Goal: Communication & Community: Answer question/provide support

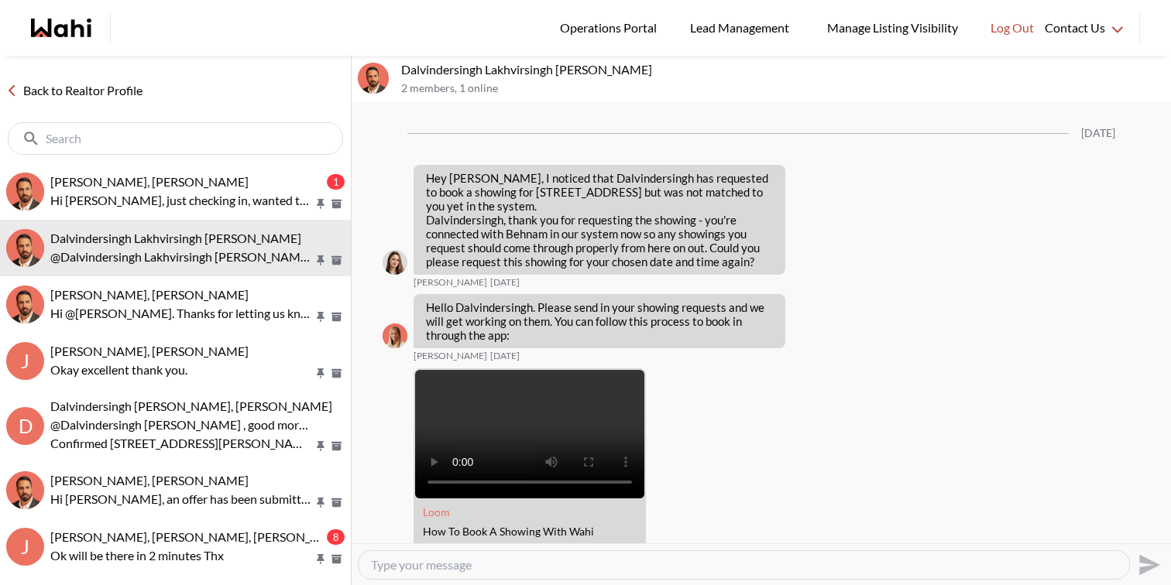
scroll to position [1658, 0]
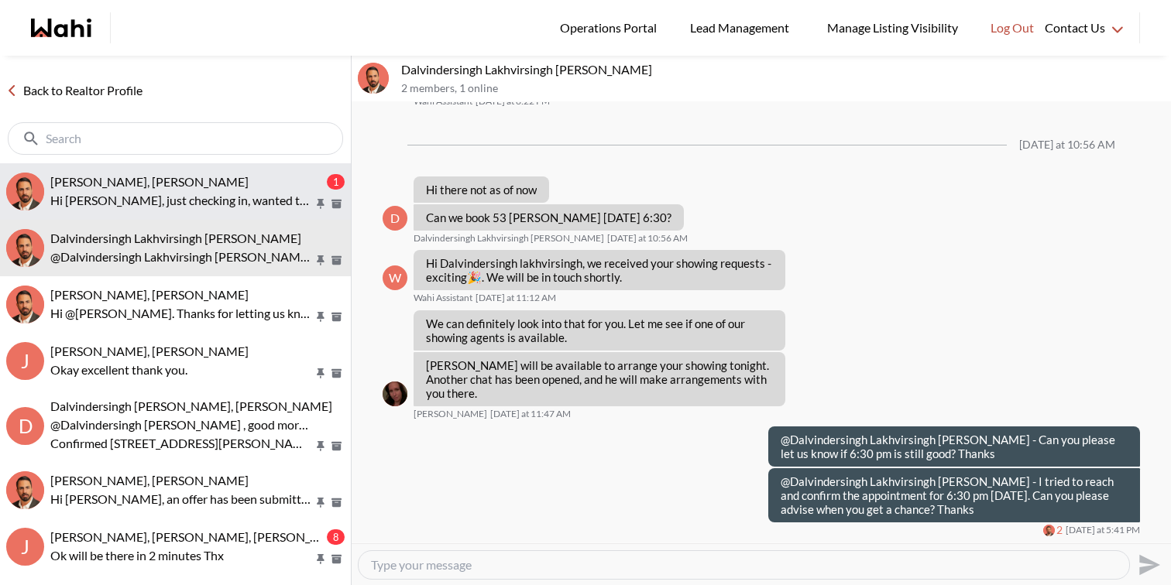
click at [195, 177] on div "[PERSON_NAME], [PERSON_NAME]" at bounding box center [186, 181] width 273 height 15
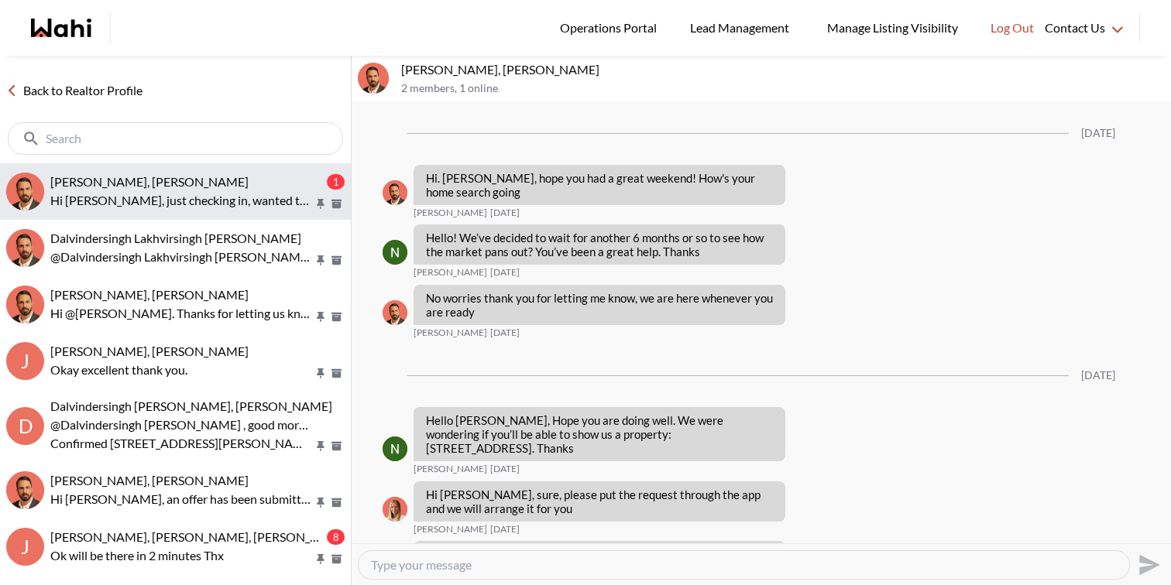
scroll to position [2439, 0]
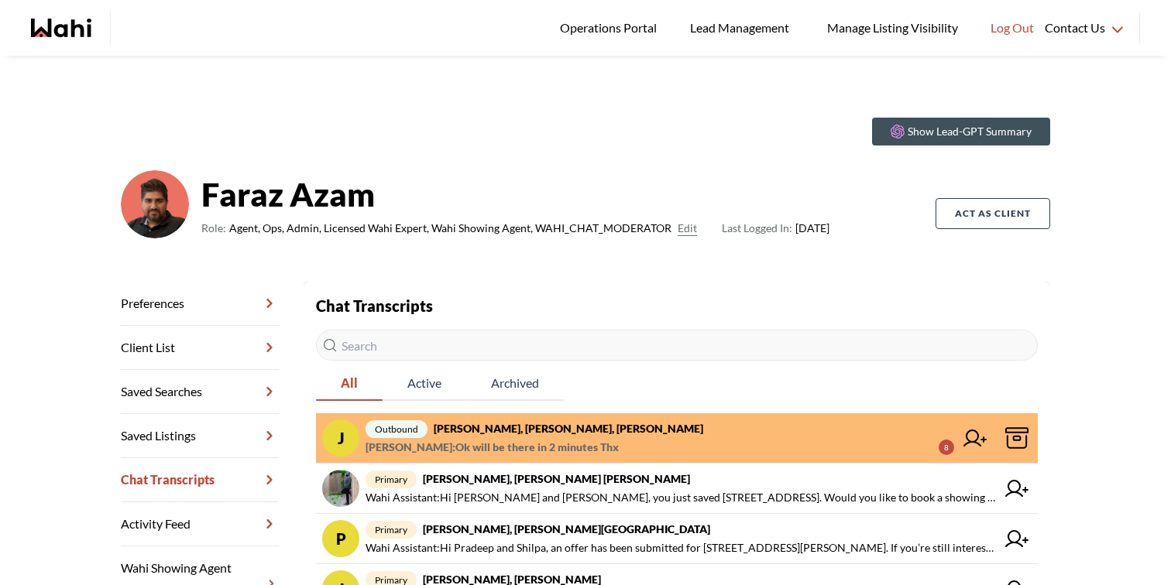
click at [590, 434] on strong "Josh Hortaleza, Behnam, Paul, Faraz" at bounding box center [568, 428] width 269 height 13
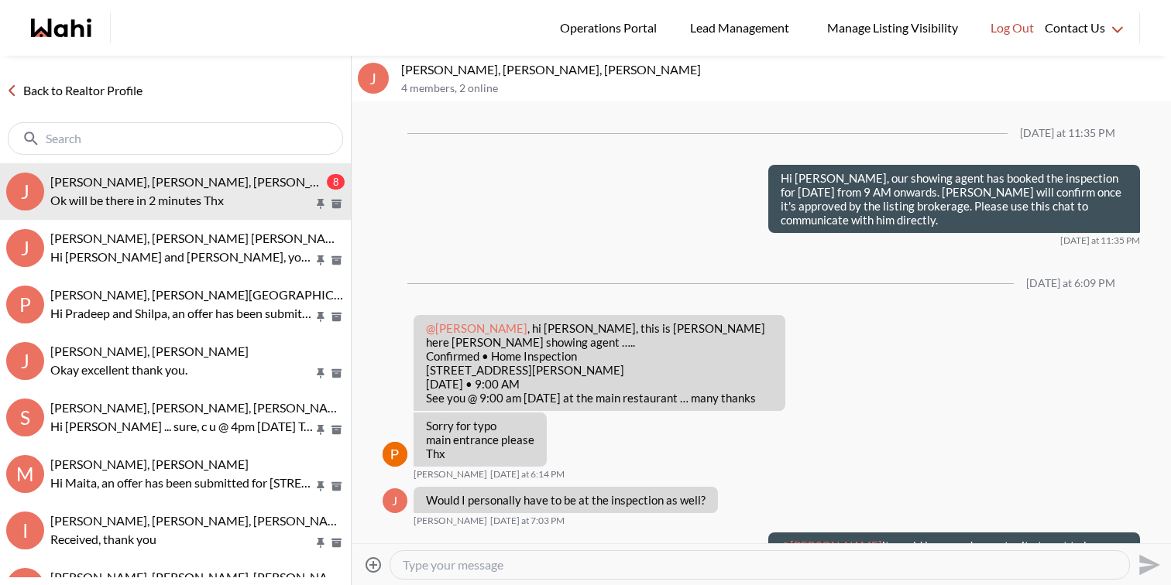
scroll to position [533, 0]
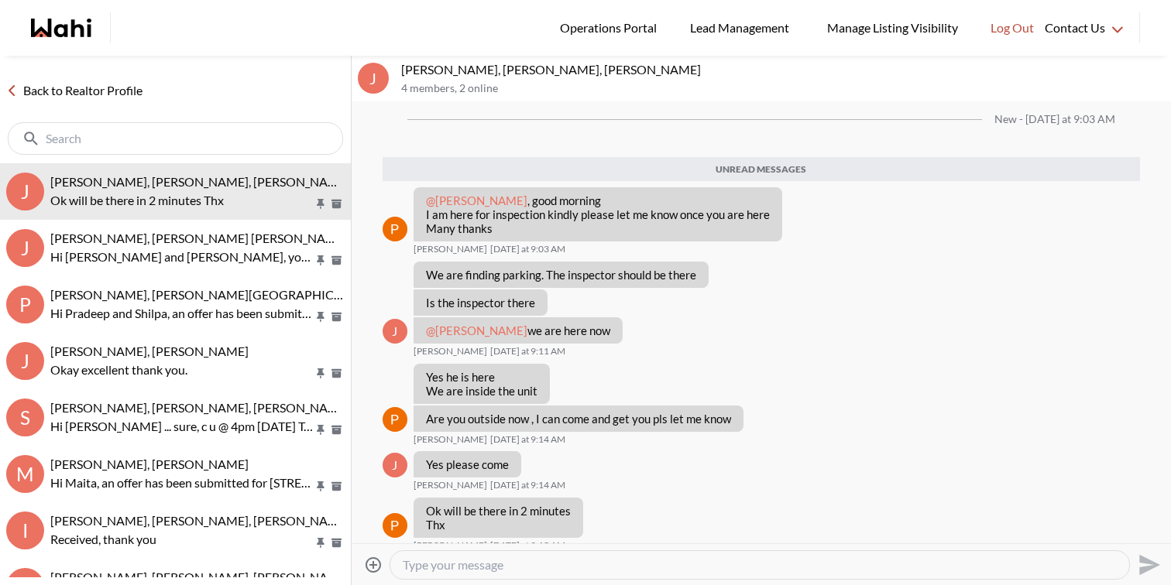
click at [62, 86] on link "Back to Realtor Profile" at bounding box center [74, 91] width 149 height 20
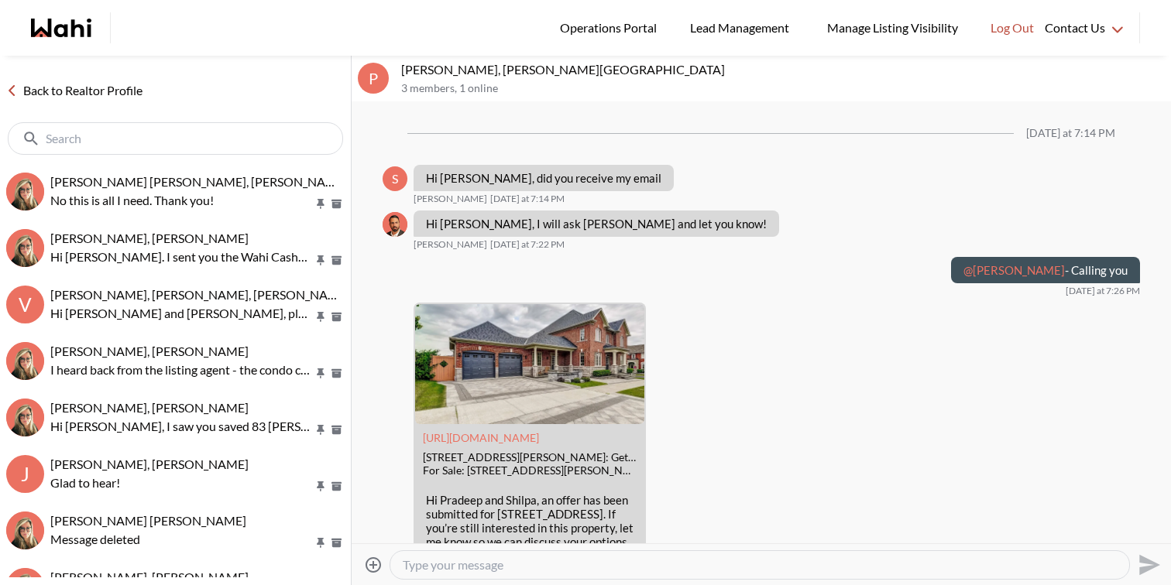
scroll to position [1789, 0]
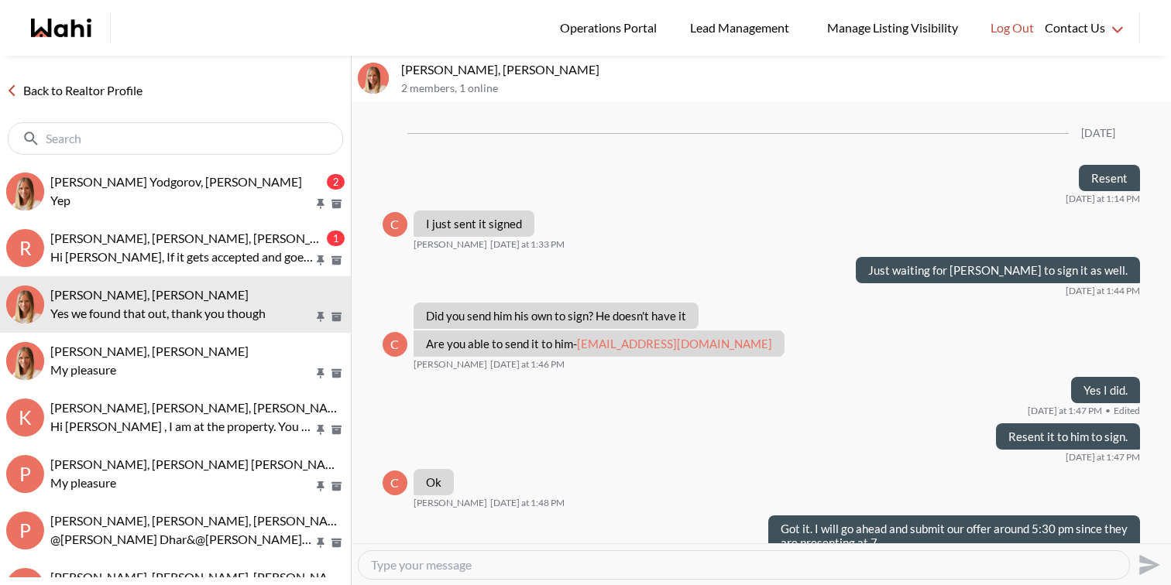
scroll to position [994, 0]
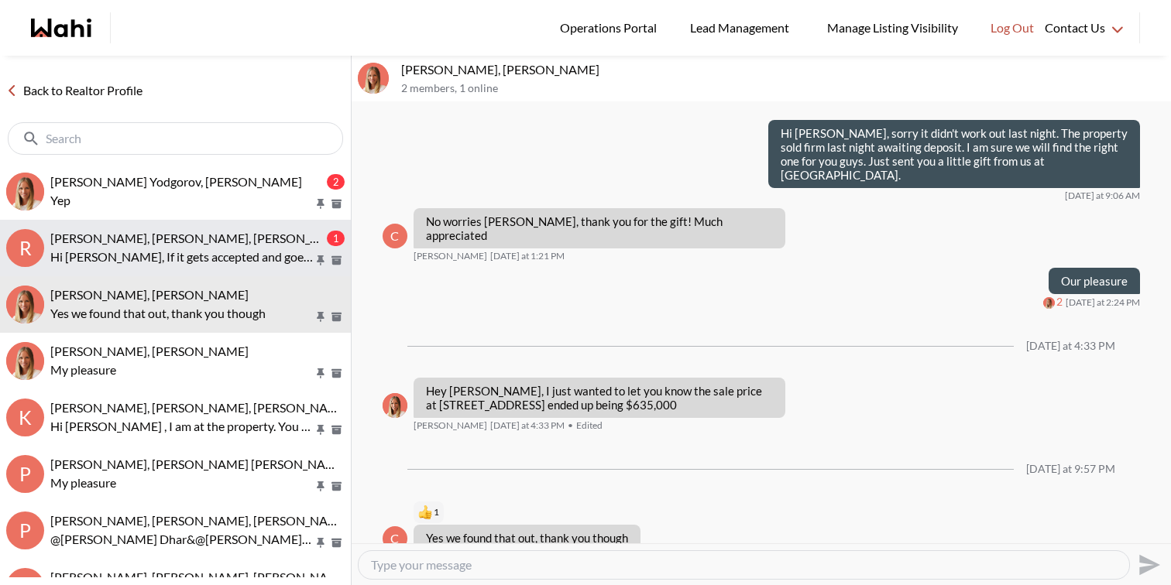
click at [158, 257] on p "Hi Amber, If it gets accepted and goes firm, we’ll be sure to update you once t…" at bounding box center [181, 257] width 263 height 19
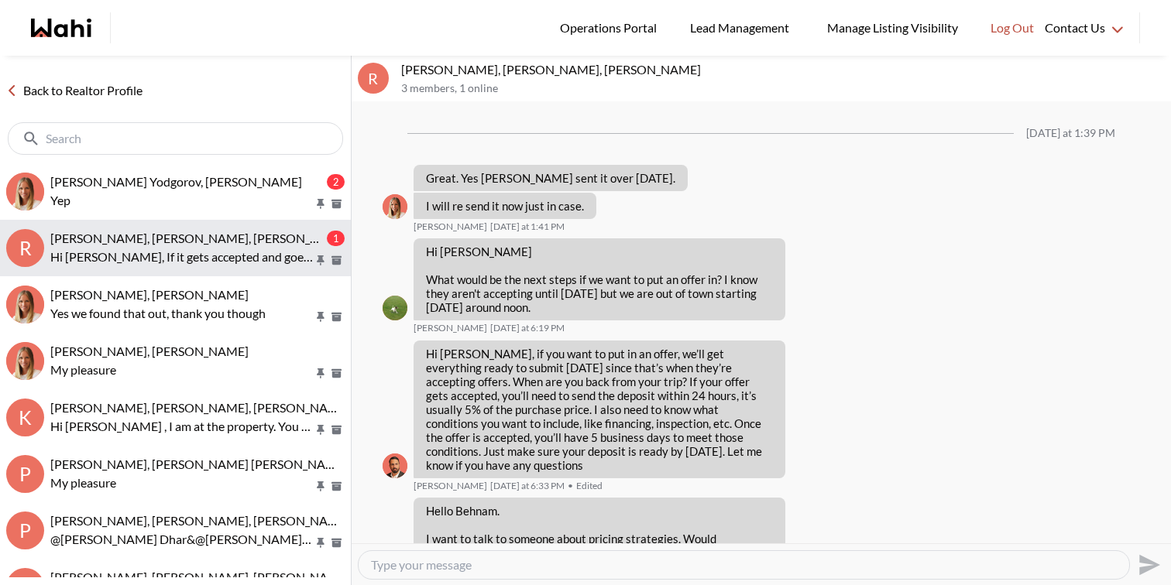
scroll to position [2351, 0]
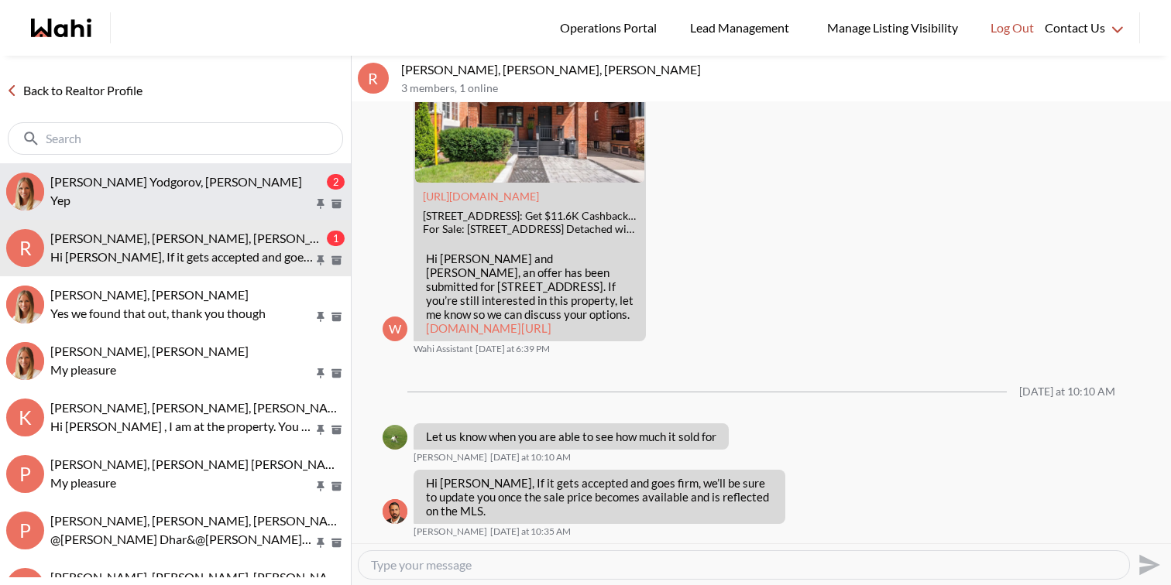
click at [161, 208] on p "Yep" at bounding box center [181, 200] width 263 height 19
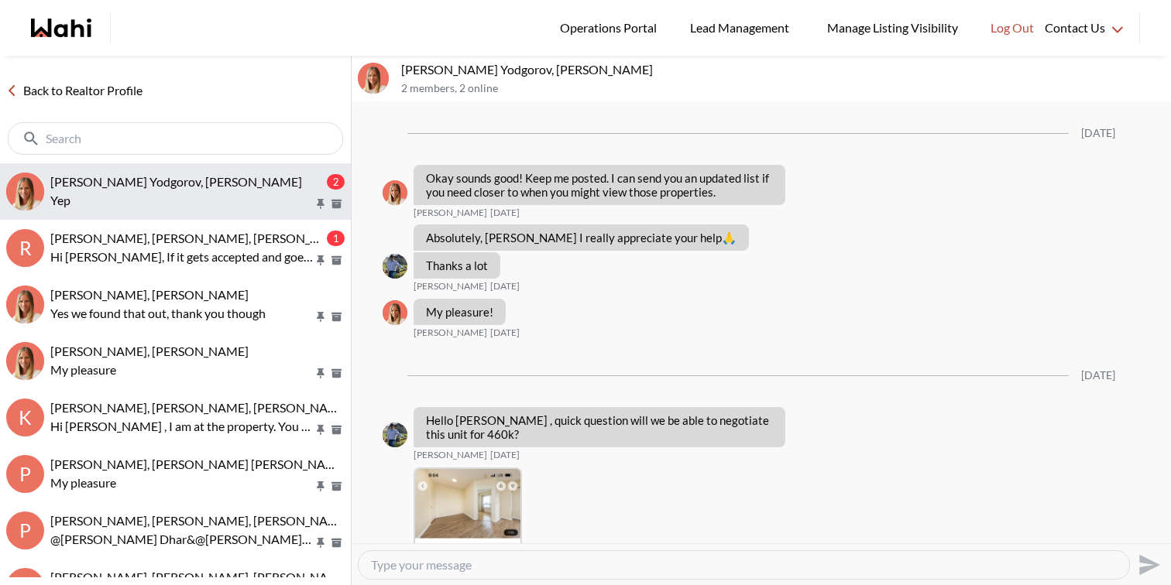
scroll to position [1799, 0]
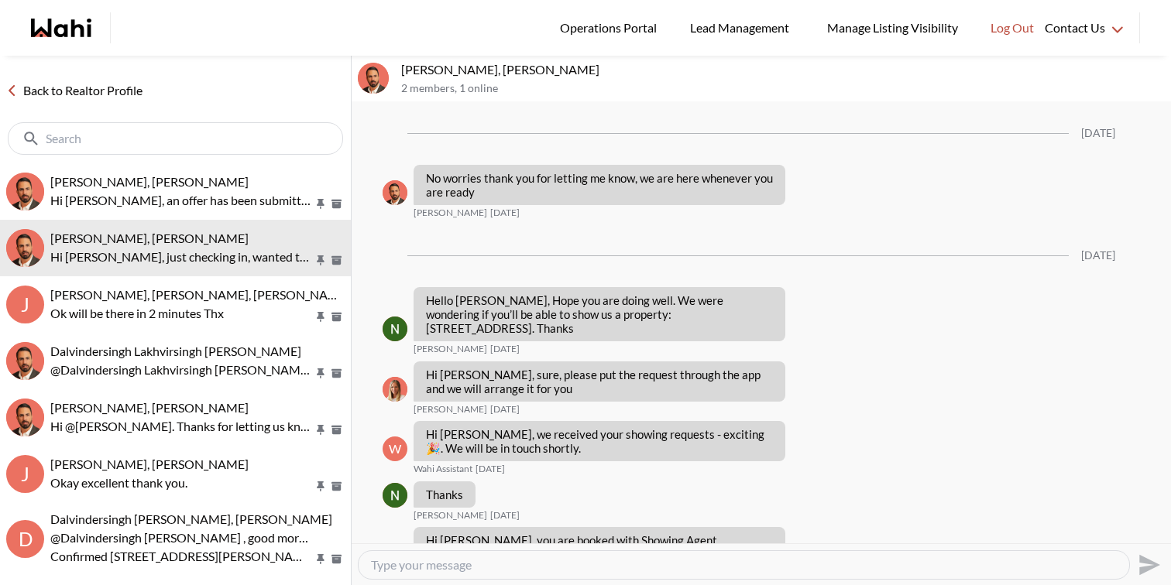
scroll to position [2318, 0]
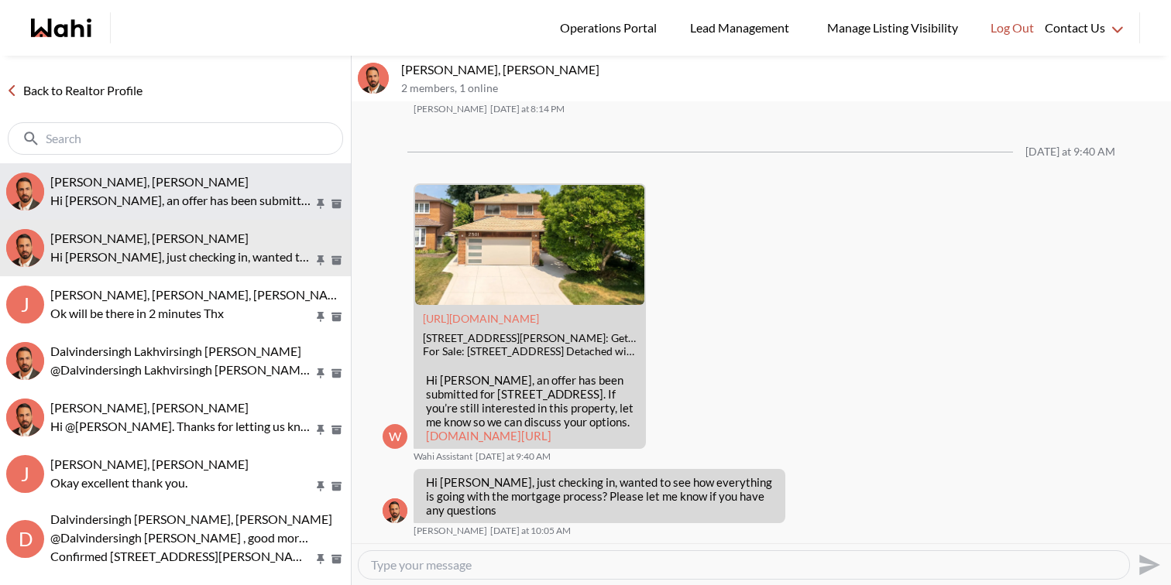
click at [147, 175] on span "khalid Alvi, Behnam" at bounding box center [149, 181] width 198 height 15
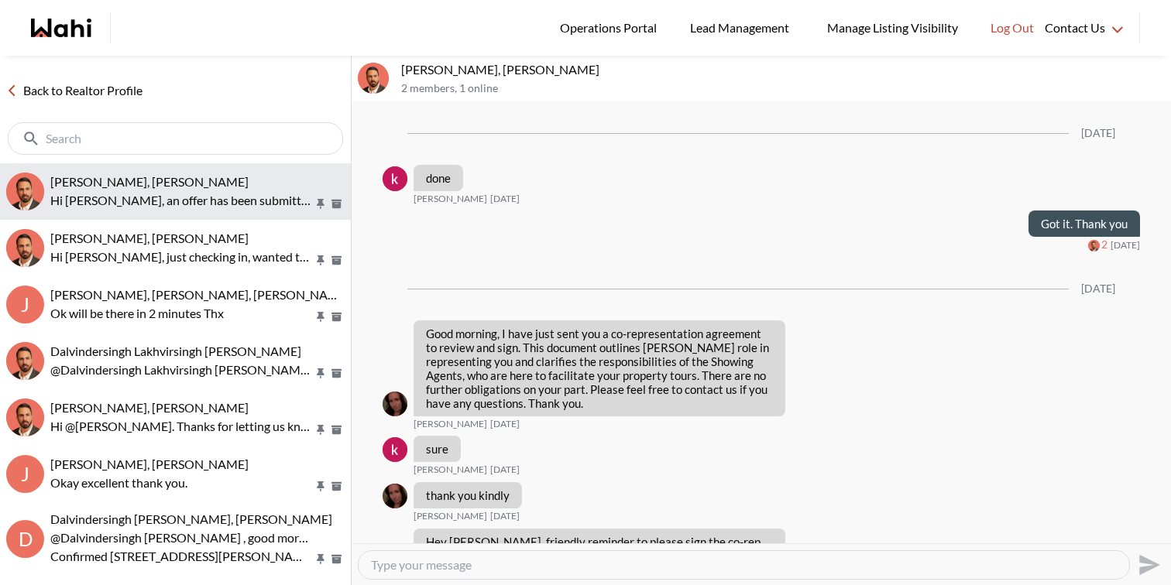
scroll to position [3649, 0]
